Goal: Share content: Share content

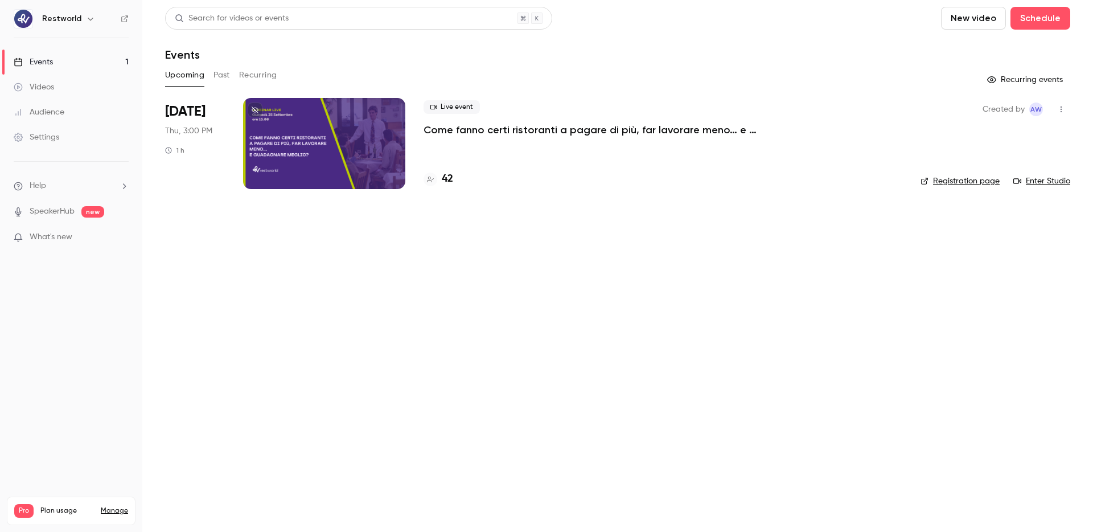
click at [477, 134] on p "Come fanno certi ristoranti a pagare di più, far lavorare meno… e guadagnare me…" at bounding box center [595, 130] width 342 height 14
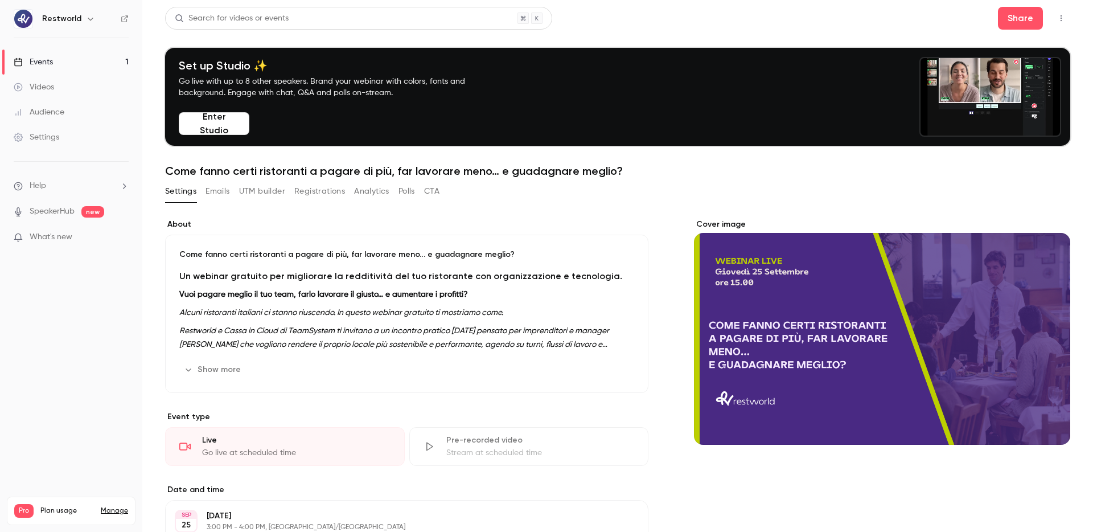
click at [201, 117] on button "Enter Studio" at bounding box center [214, 123] width 71 height 23
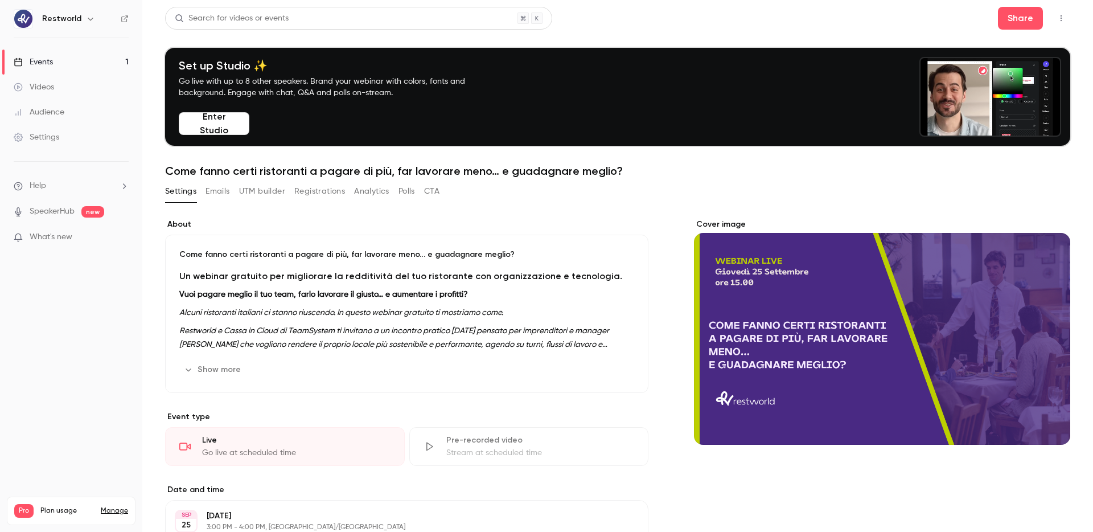
click at [229, 128] on button "Enter Studio" at bounding box center [214, 123] width 71 height 23
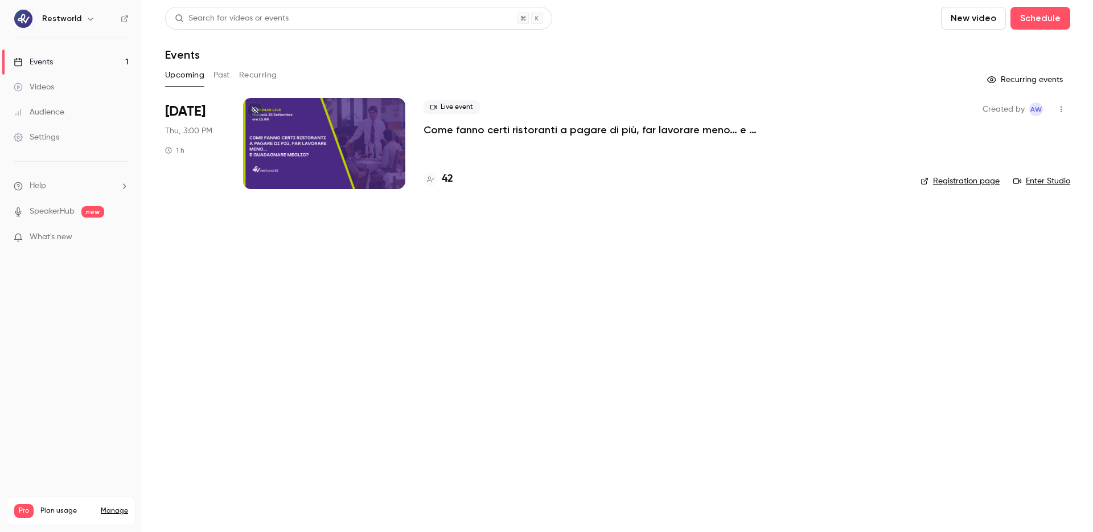
click at [478, 123] on p "Come fanno certi ristoranti a pagare di più, far lavorare meno… e guadagnare me…" at bounding box center [595, 130] width 342 height 14
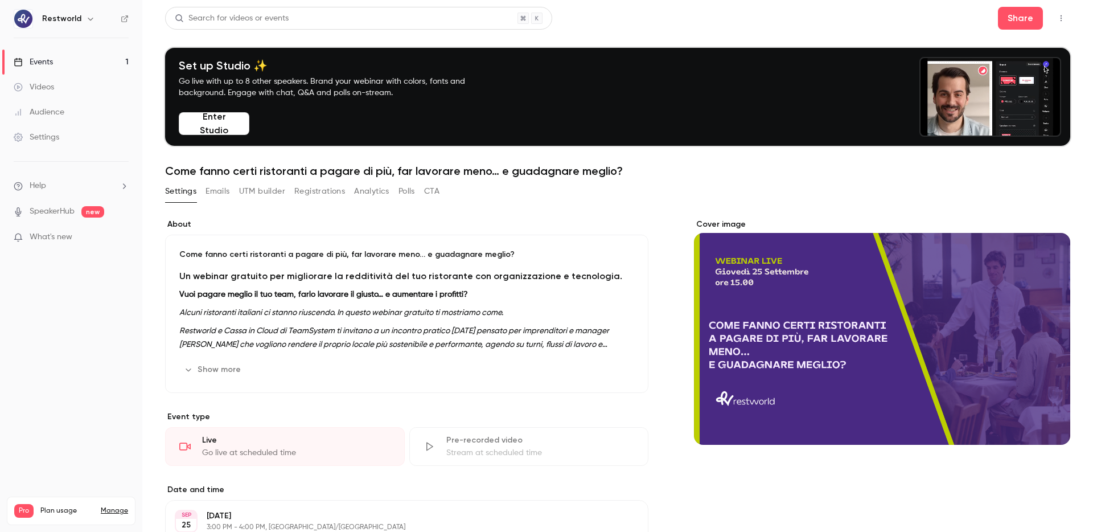
click at [219, 198] on button "Emails" at bounding box center [218, 191] width 24 height 18
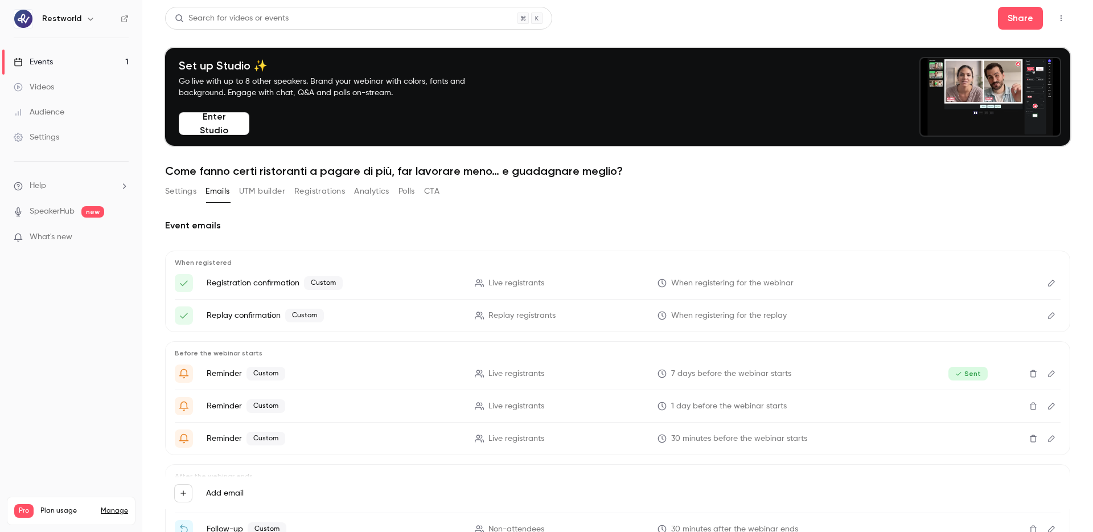
click at [405, 187] on button "Polls" at bounding box center [407, 191] width 17 height 18
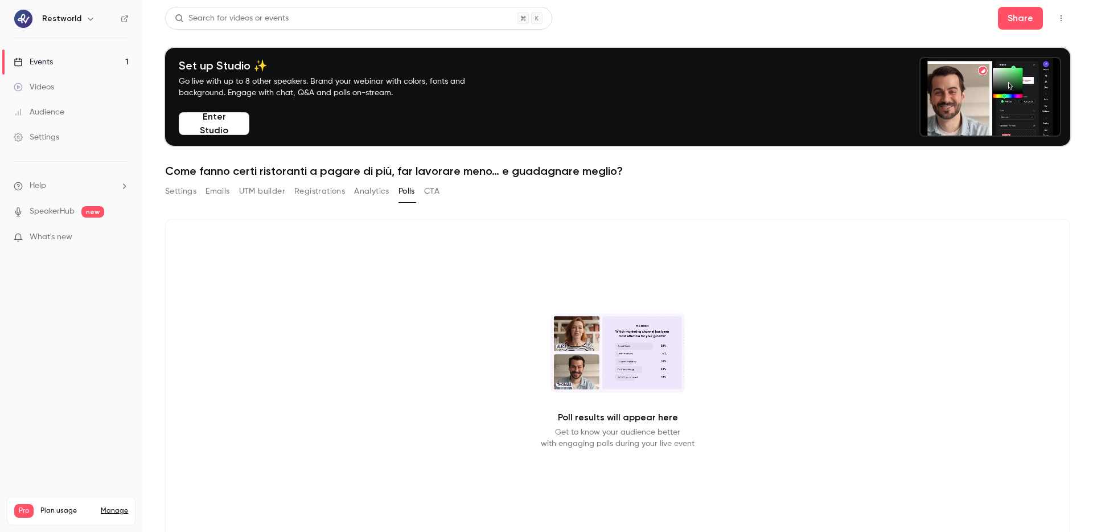
click at [435, 188] on button "CTA" at bounding box center [431, 191] width 15 height 18
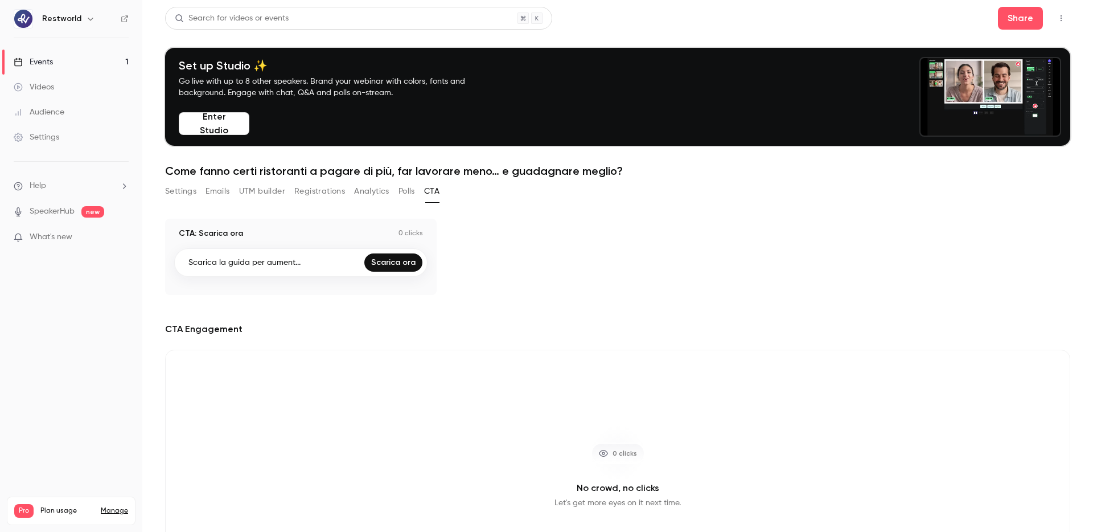
click at [372, 193] on button "Analytics" at bounding box center [371, 191] width 35 height 18
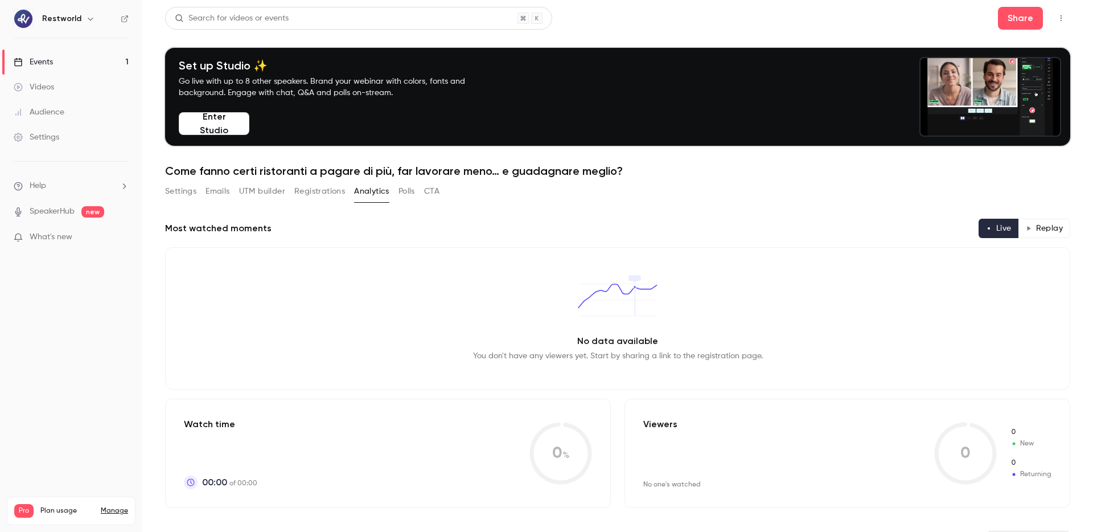
click at [181, 183] on button "Settings" at bounding box center [180, 191] width 31 height 18
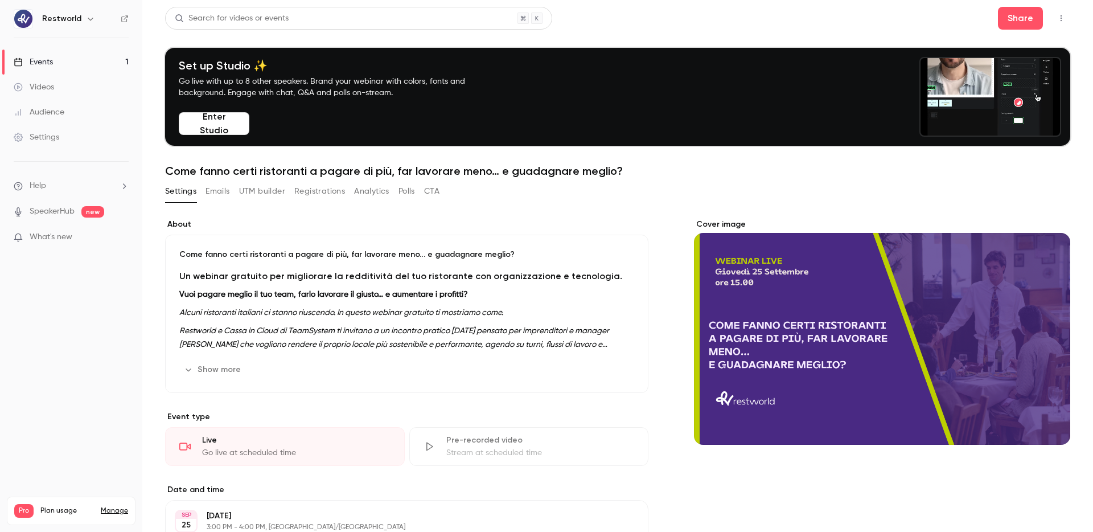
click at [54, 106] on div "Audience" at bounding box center [39, 111] width 51 height 11
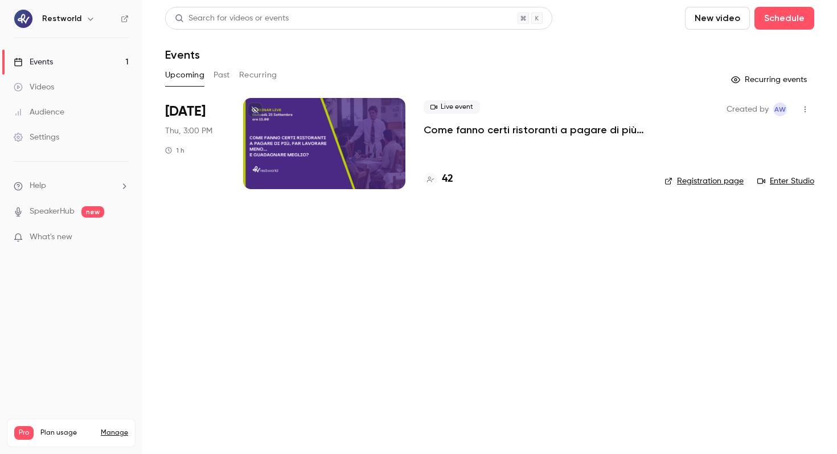
click at [340, 124] on div at bounding box center [324, 143] width 162 height 91
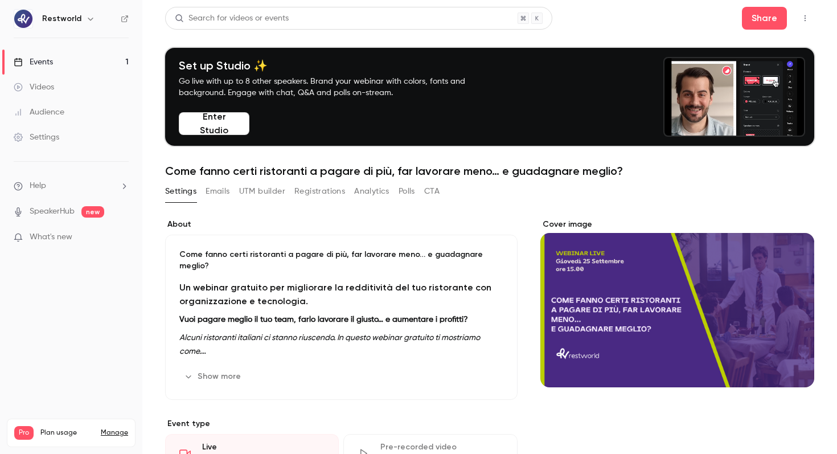
click at [224, 118] on button "Enter Studio" at bounding box center [214, 123] width 71 height 23
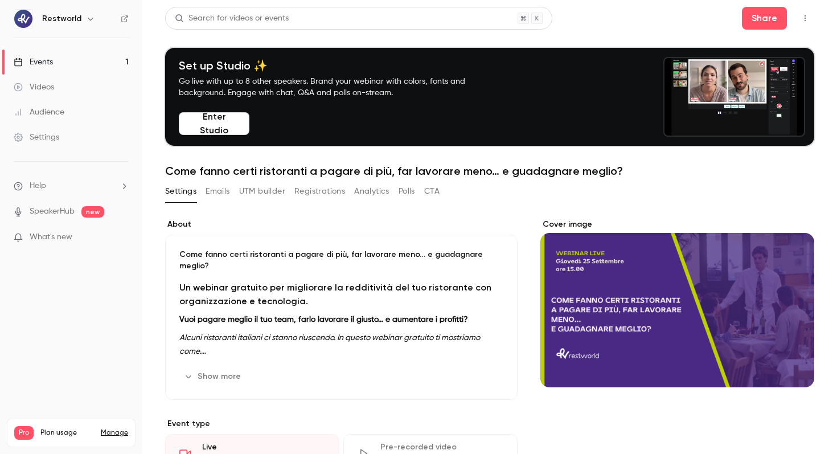
click at [240, 79] on p "Go live with up to 8 other speakers. Brand your webinar with colors, fonts and …" at bounding box center [335, 87] width 313 height 23
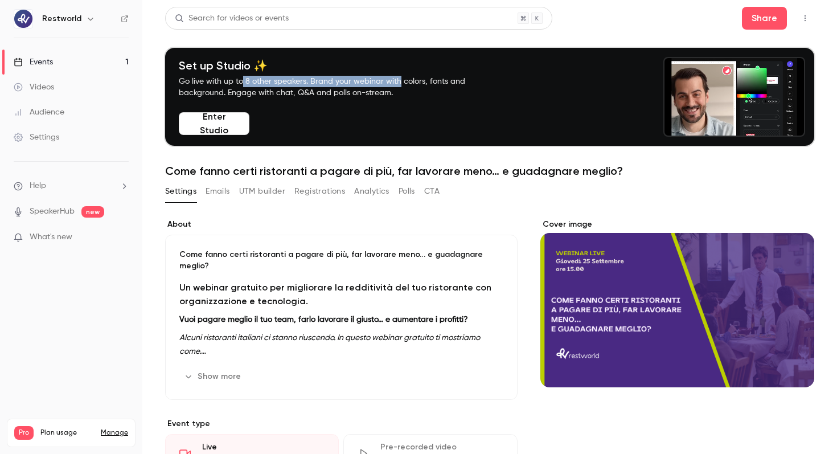
drag, startPoint x: 240, startPoint y: 79, endPoint x: 397, endPoint y: 81, distance: 156.6
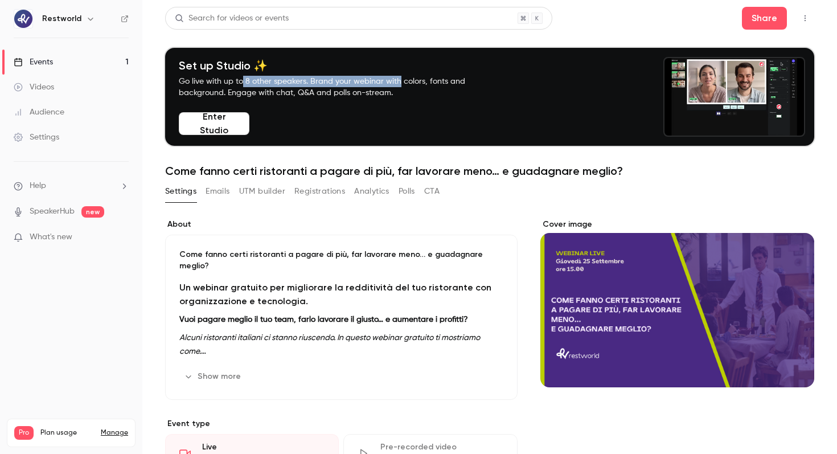
click at [397, 81] on p "Go live with up to 8 other speakers. Brand your webinar with colors, fonts and …" at bounding box center [335, 87] width 313 height 23
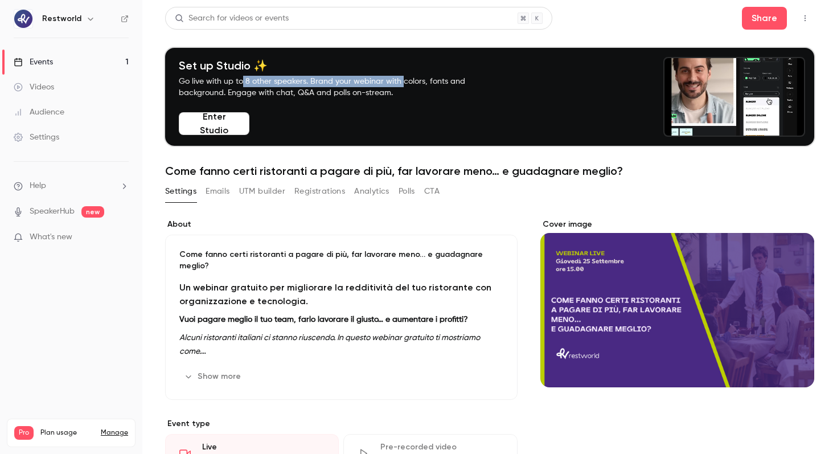
click at [397, 81] on p "Go live with up to 8 other speakers. Brand your webinar with colors, fonts and …" at bounding box center [335, 87] width 313 height 23
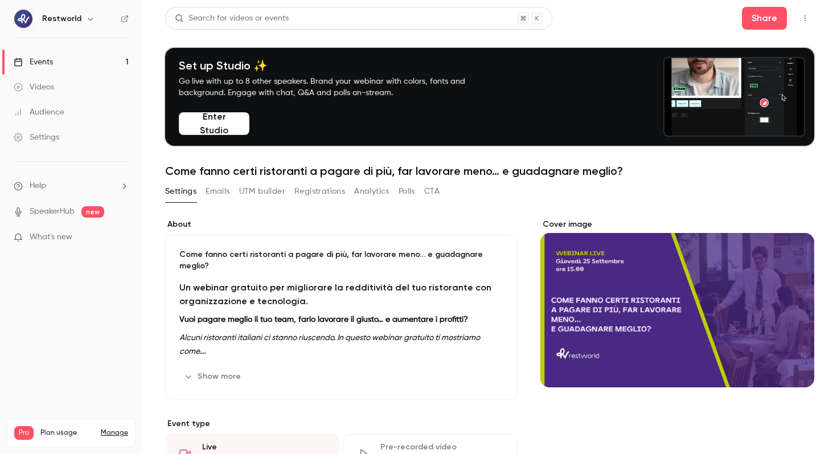
click at [247, 114] on button "Enter Studio" at bounding box center [214, 123] width 71 height 23
click at [109, 128] on link "Settings" at bounding box center [71, 137] width 142 height 25
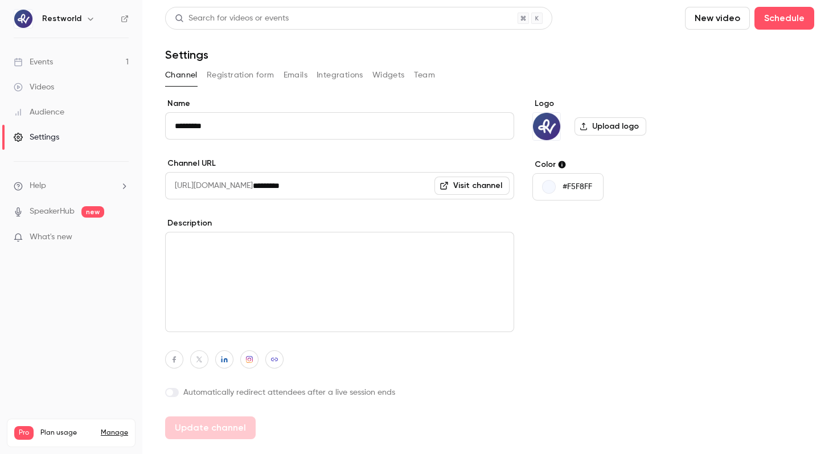
click at [121, 64] on link "Events 1" at bounding box center [71, 62] width 142 height 25
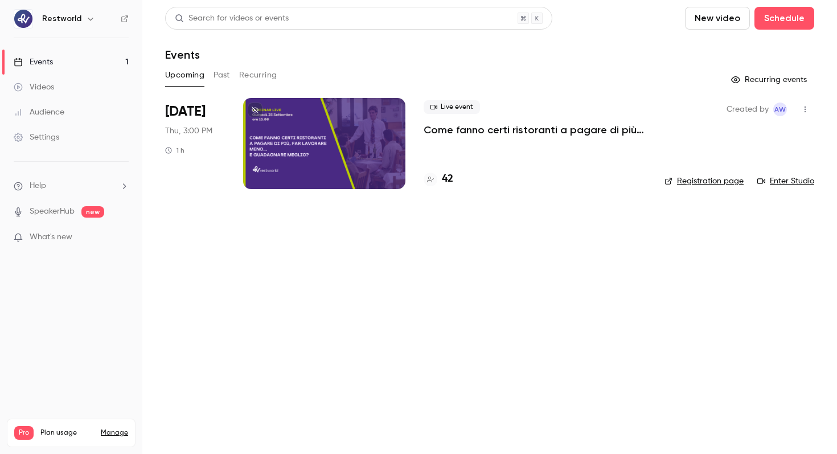
click at [256, 110] on icon at bounding box center [255, 109] width 7 height 7
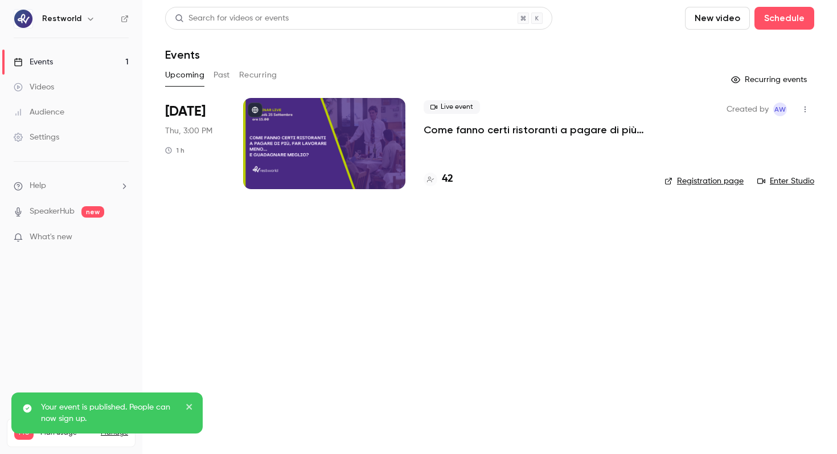
click at [477, 130] on p "Come fanno certi ristoranti a pagare di più, far lavorare meno… e guadagnare me…" at bounding box center [535, 130] width 223 height 14
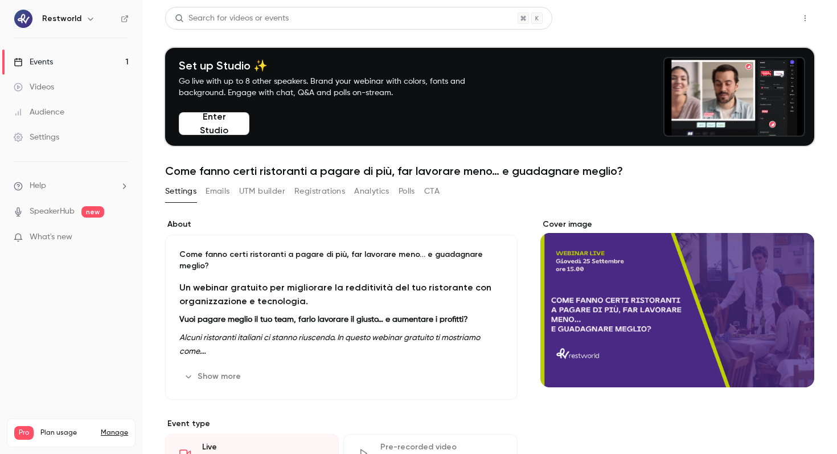
click at [779, 17] on button "Share" at bounding box center [764, 18] width 45 height 23
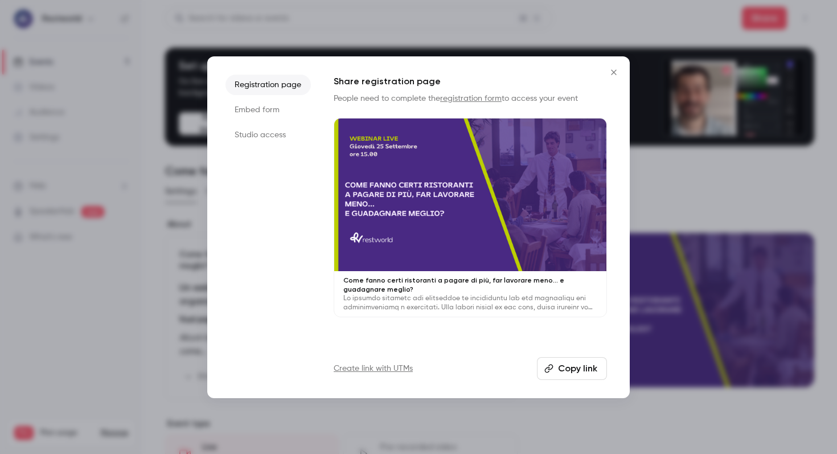
click at [575, 365] on button "Copy link" at bounding box center [572, 368] width 70 height 23
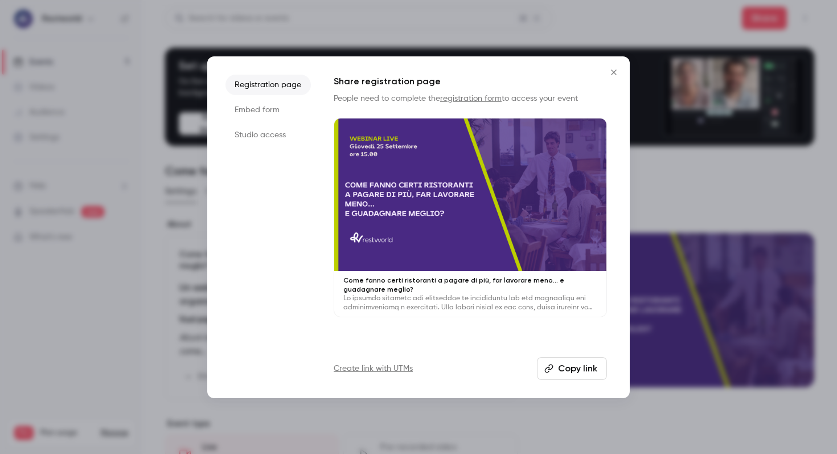
click at [611, 75] on icon "Close" at bounding box center [614, 72] width 14 height 9
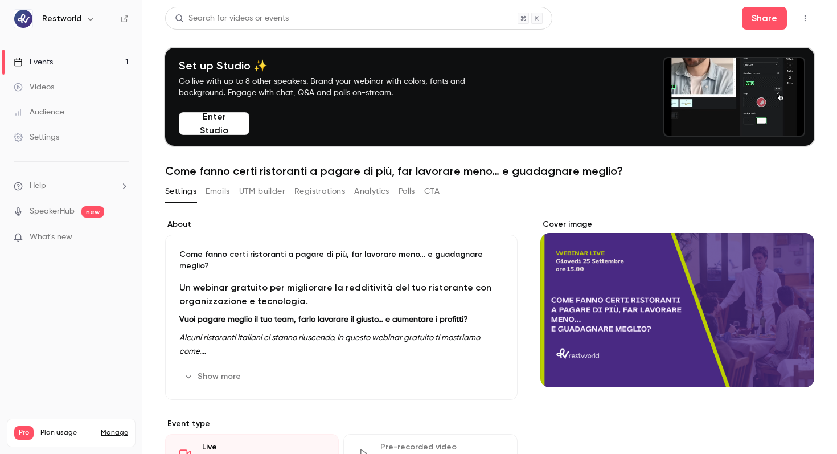
click at [73, 63] on link "Events 1" at bounding box center [71, 62] width 142 height 25
